Goal: Find specific page/section

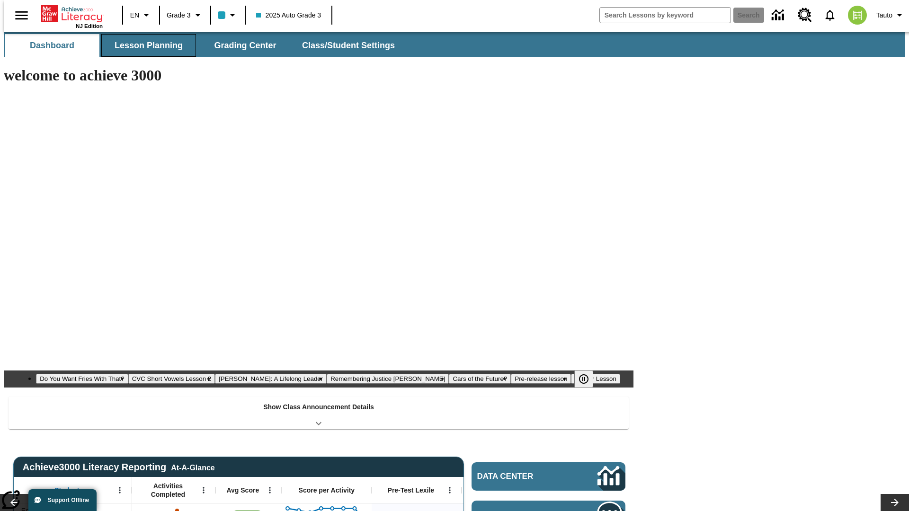
click at [145, 45] on button "Lesson Planning" at bounding box center [148, 45] width 95 height 23
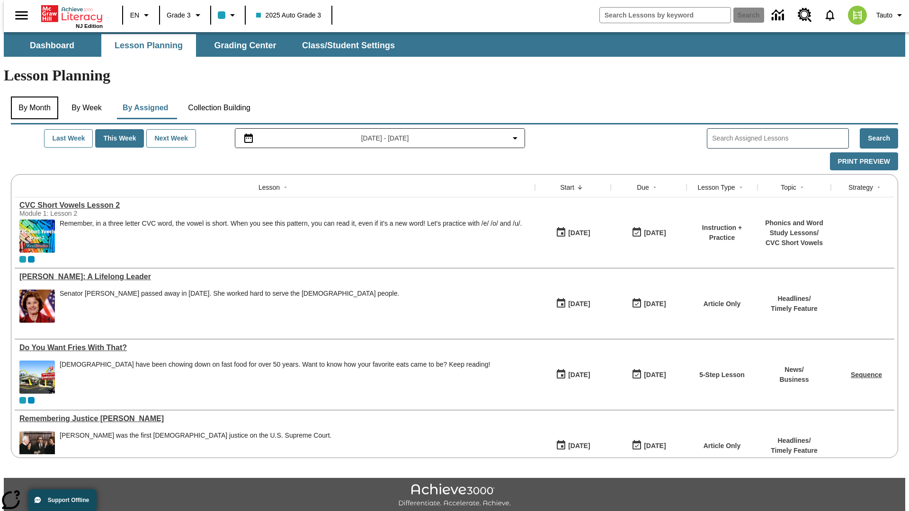
click at [32, 97] on button "By Month" at bounding box center [34, 108] width 47 height 23
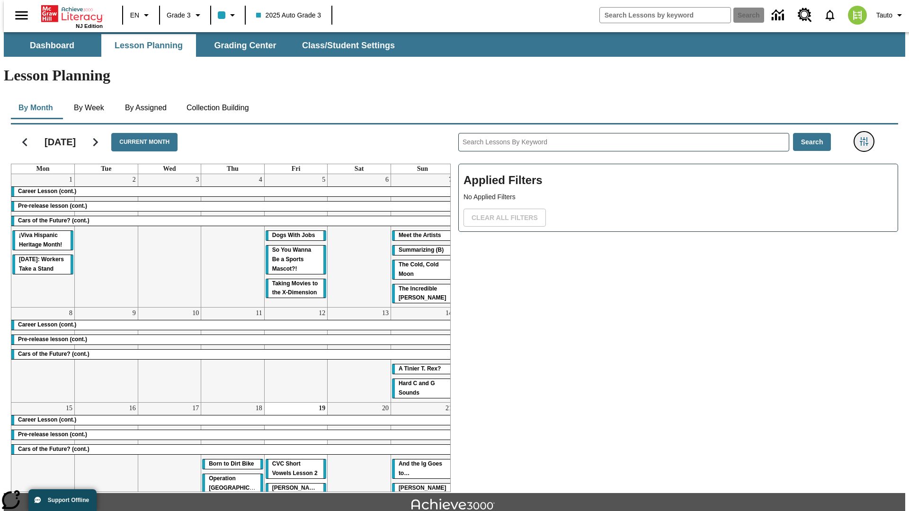
click at [867, 137] on icon "Filters Side menu" at bounding box center [864, 141] width 9 height 9
